Goal: Transaction & Acquisition: Purchase product/service

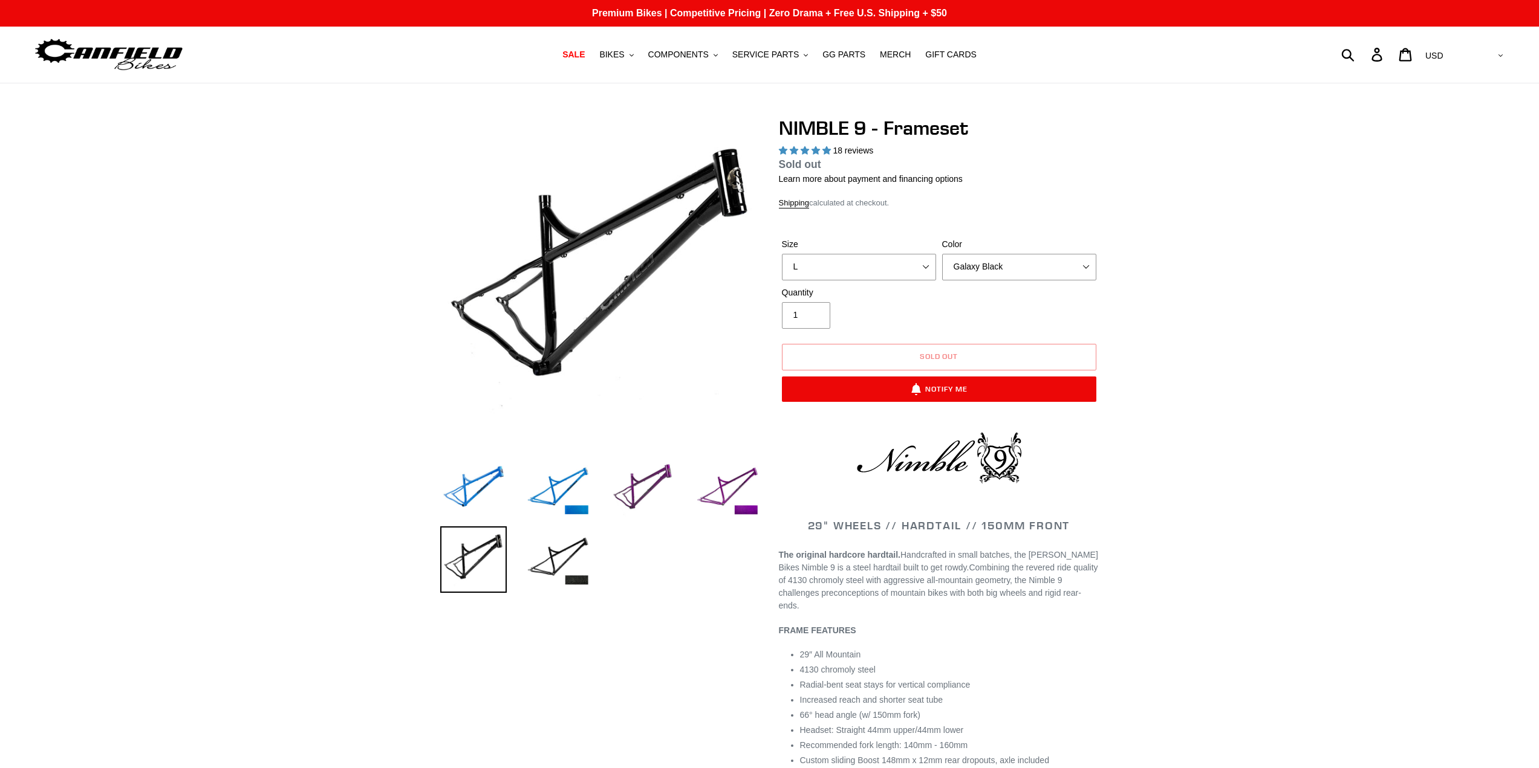
select select "highest-rating"
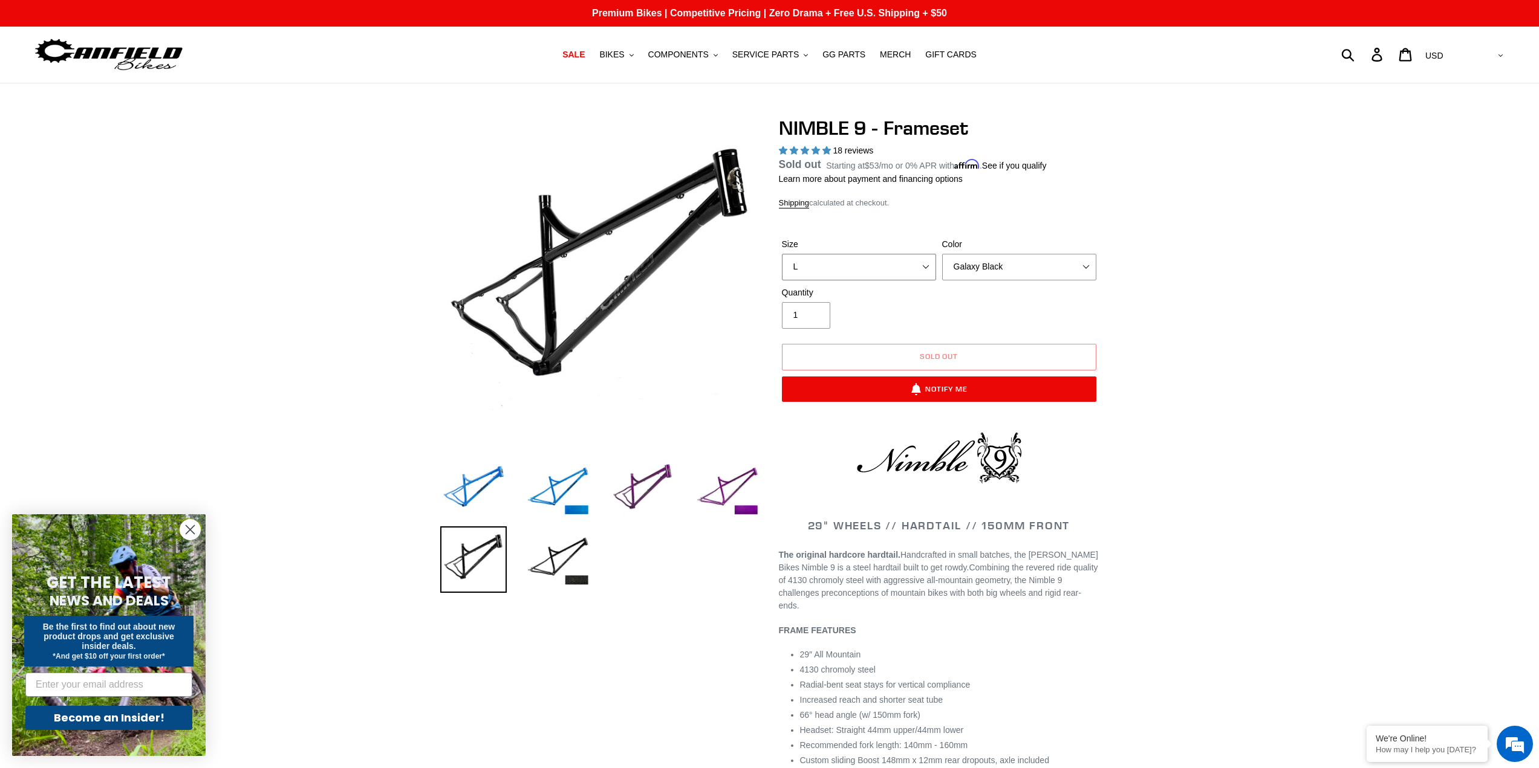
click at [920, 270] on select "S M L XL" at bounding box center [859, 267] width 154 height 27
select select "M"
click at [782, 268] on select "S M L XL" at bounding box center [859, 267] width 154 height 27
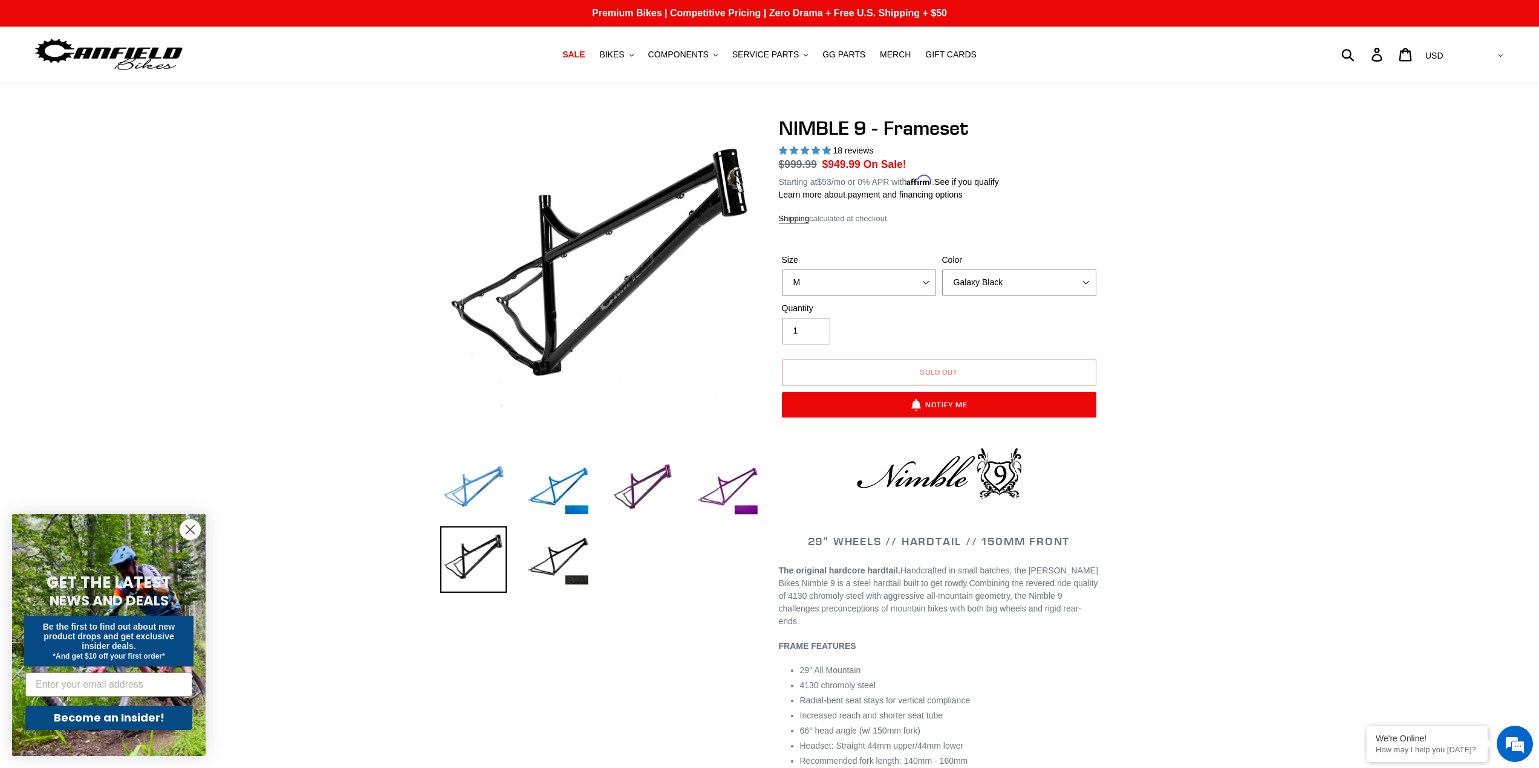
click at [477, 486] on img at bounding box center [473, 489] width 66 height 66
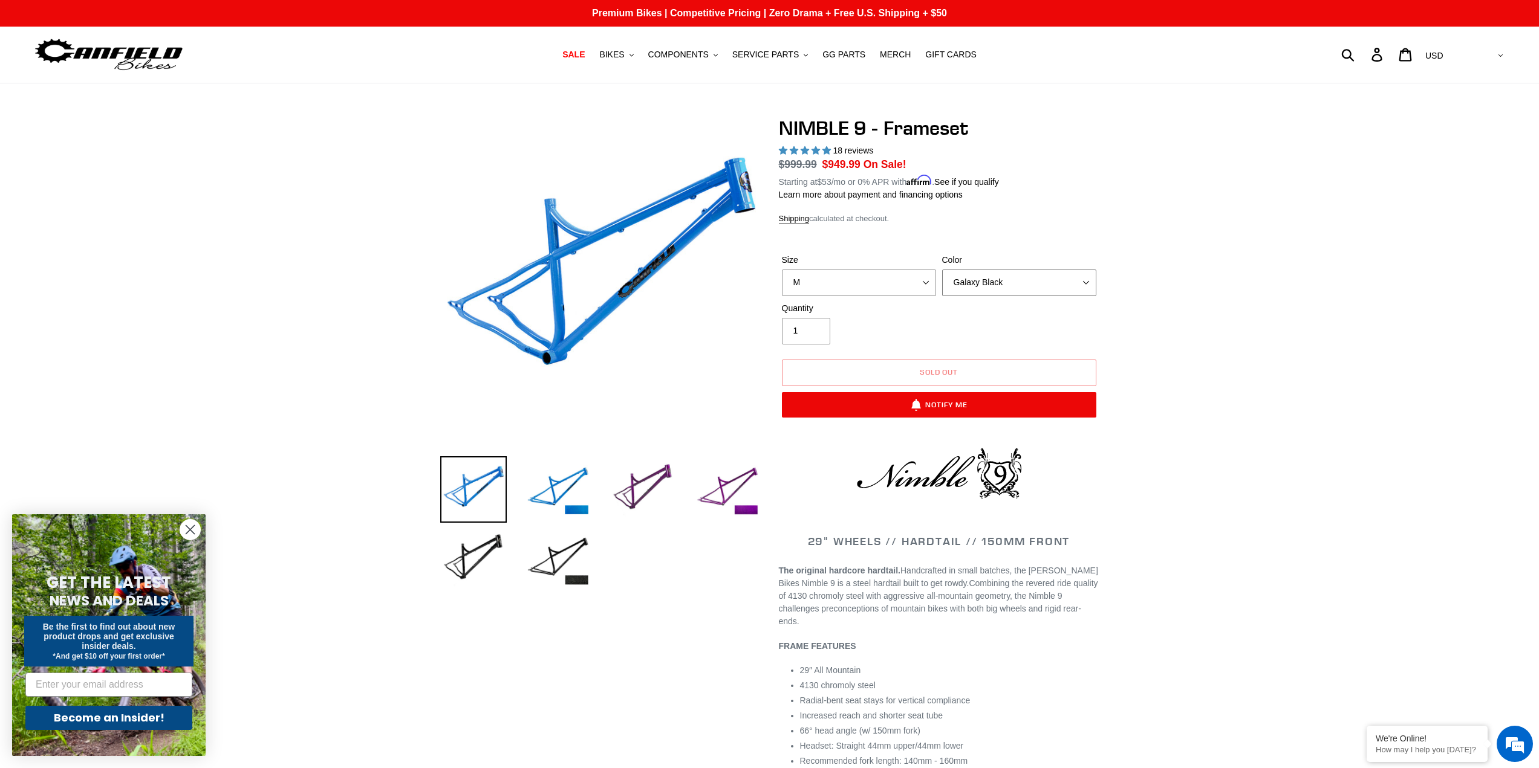
click at [985, 291] on select "Bug Zapper Blue Purple Haze -Sold Out Galaxy Black" at bounding box center [1019, 283] width 154 height 27
select select "Bug Zapper Blue"
click at [942, 270] on select "Bug Zapper Blue Purple Haze -Sold Out Galaxy Black" at bounding box center [1019, 283] width 154 height 27
click at [634, 57] on icon ".cls-1{fill:#231f20}" at bounding box center [631, 55] width 4 height 4
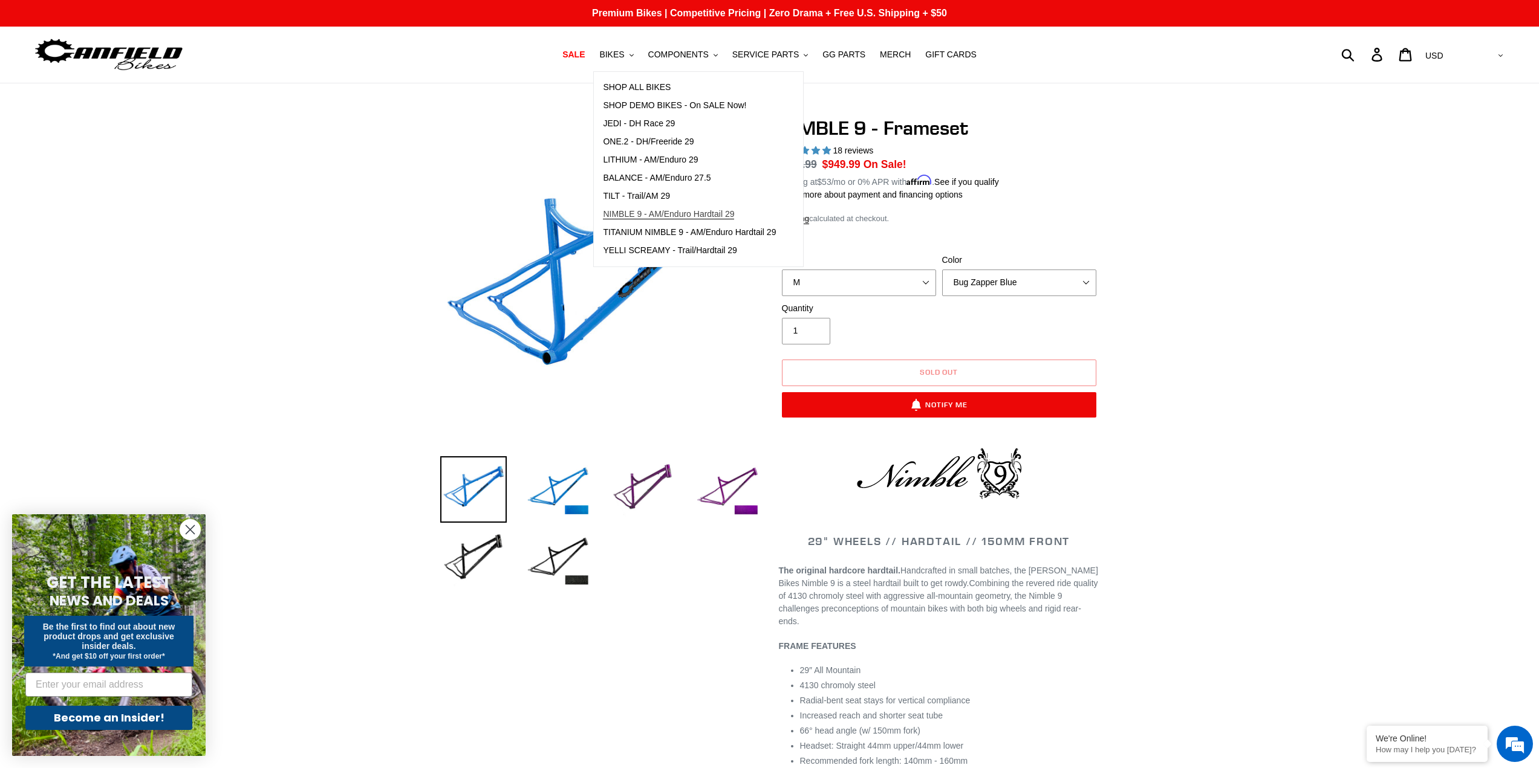
click at [652, 213] on span "NIMBLE 9 - AM/Enduro Hardtail 29" at bounding box center [668, 214] width 131 height 10
